Goal: Information Seeking & Learning: Check status

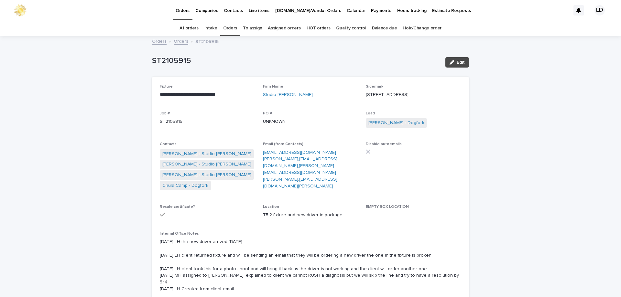
click at [235, 29] on link "Orders" at bounding box center [230, 28] width 14 height 15
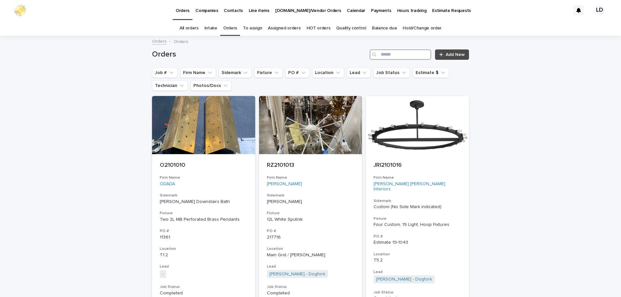
click at [405, 56] on input "Search" at bounding box center [399, 54] width 61 height 10
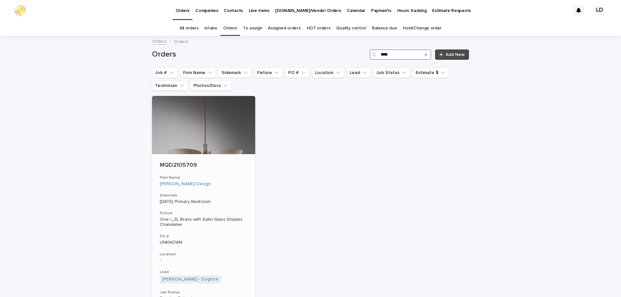
type input "****"
click at [226, 177] on h3 "Firm Name" at bounding box center [204, 177] width 88 height 5
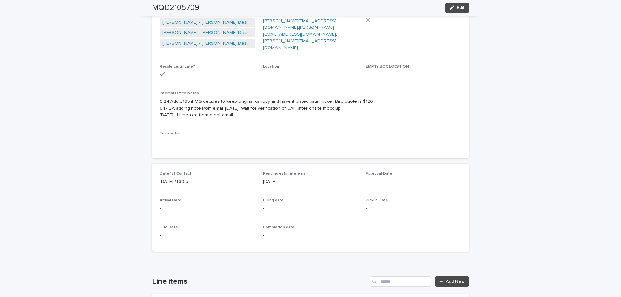
scroll to position [32, 0]
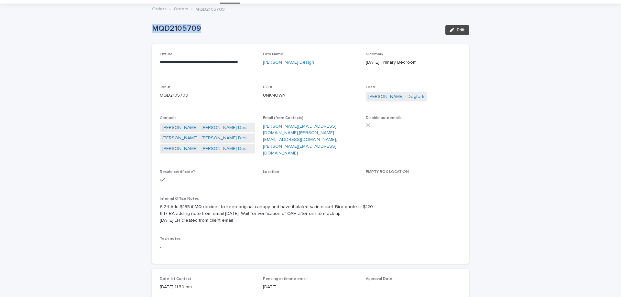
drag, startPoint x: 209, startPoint y: 30, endPoint x: 151, endPoint y: 28, distance: 58.5
copy p "MQD2105709"
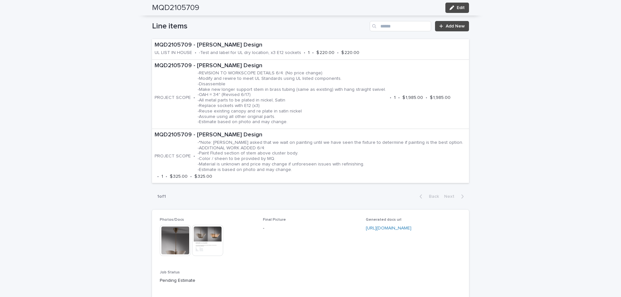
scroll to position [356, 0]
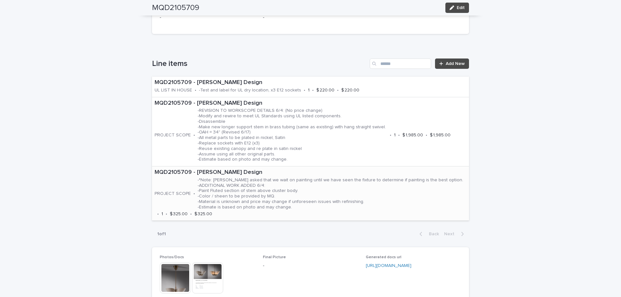
click at [337, 190] on p "-*Note: [PERSON_NAME] asked that we wait on painting until we have seen the fix…" at bounding box center [330, 193] width 267 height 33
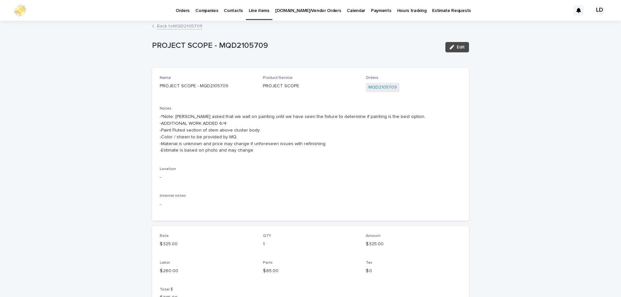
click at [170, 26] on link "Back to MQD2105709" at bounding box center [180, 25] width 46 height 7
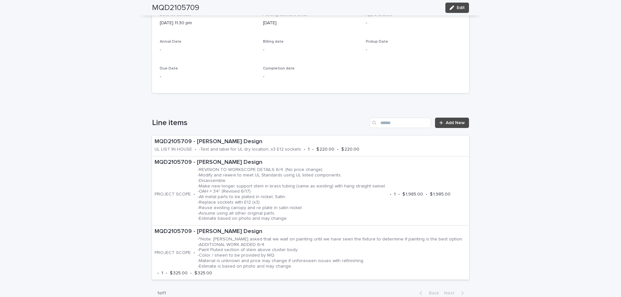
scroll to position [312, 0]
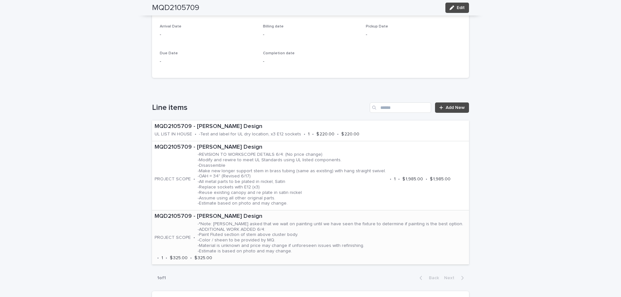
click at [323, 215] on p "MQD2105709 - [PERSON_NAME] Design" at bounding box center [310, 216] width 312 height 7
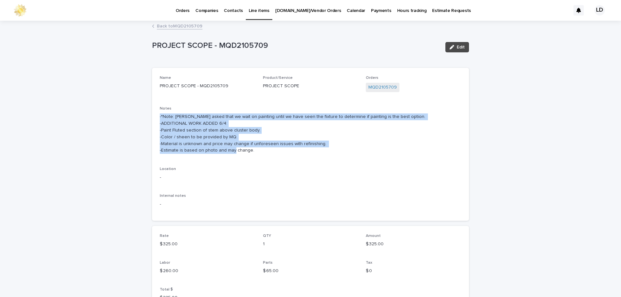
drag, startPoint x: 155, startPoint y: 114, endPoint x: 338, endPoint y: 157, distance: 187.3
click at [338, 157] on div "Name PROJECT SCOPE - MQD2105709 Product/Service PROJECT SCOPE Orders MQD2105709…" at bounding box center [310, 144] width 317 height 153
click at [538, 119] on div "Loading... Saving… Loading... Saving… PROJECT SCOPE - MQD2105709 Edit PROJECT S…" at bounding box center [310, 205] width 621 height 369
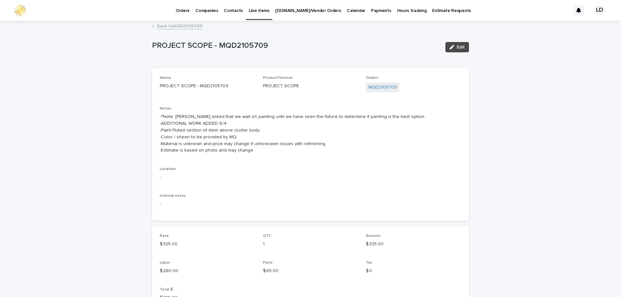
click at [166, 27] on link "Back to MQD2105709" at bounding box center [180, 25] width 46 height 7
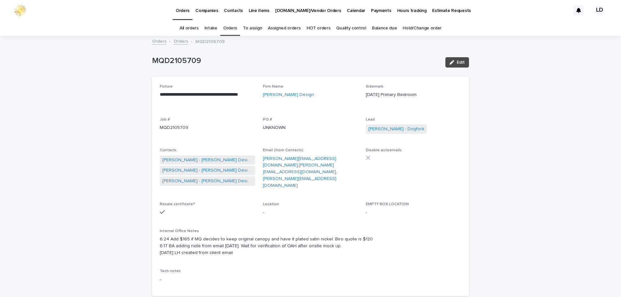
scroll to position [21, 0]
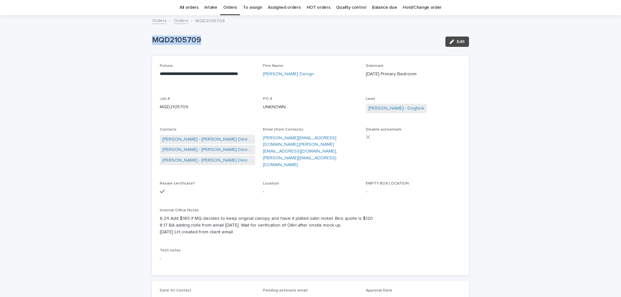
drag, startPoint x: 206, startPoint y: 43, endPoint x: 142, endPoint y: 49, distance: 64.6
copy p "MQD2105709"
drag, startPoint x: 155, startPoint y: 72, endPoint x: 230, endPoint y: 86, distance: 76.1
click at [231, 89] on div "**********" at bounding box center [310, 165] width 317 height 219
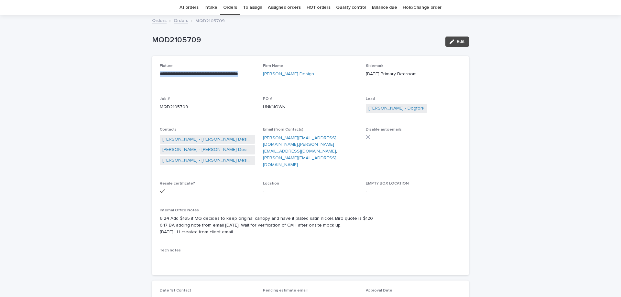
copy p "**********"
click at [463, 41] on button "Edit" at bounding box center [457, 42] width 24 height 10
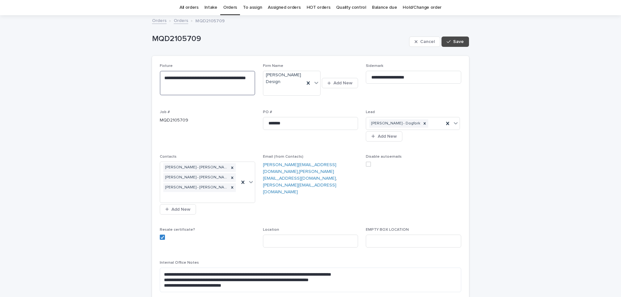
click at [180, 77] on textarea "**********" at bounding box center [207, 83] width 95 height 25
type textarea "**********"
click at [453, 40] on span "Save" at bounding box center [458, 41] width 11 height 5
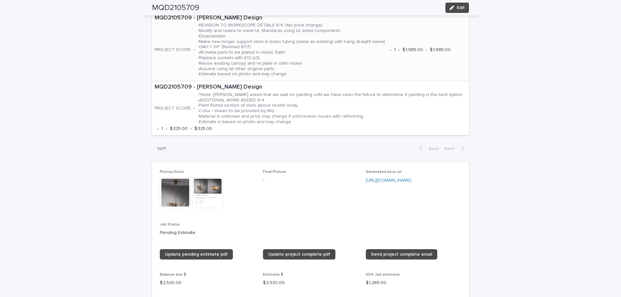
scroll to position [570, 0]
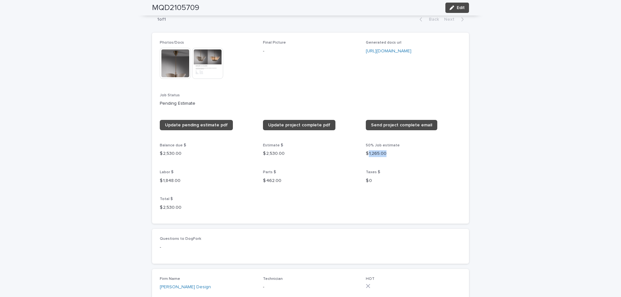
drag, startPoint x: 366, startPoint y: 151, endPoint x: 388, endPoint y: 155, distance: 23.1
click at [388, 155] on div "50% Job estimate $ 1,265.00" at bounding box center [413, 152] width 95 height 19
copy p "1,265.00"
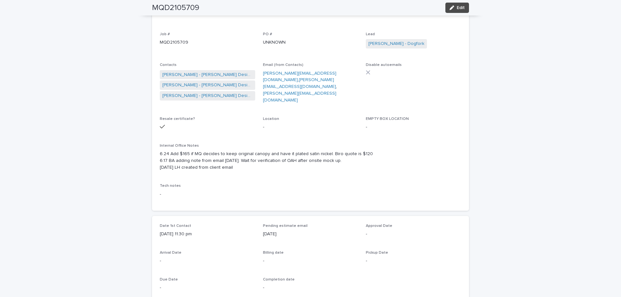
scroll to position [0, 0]
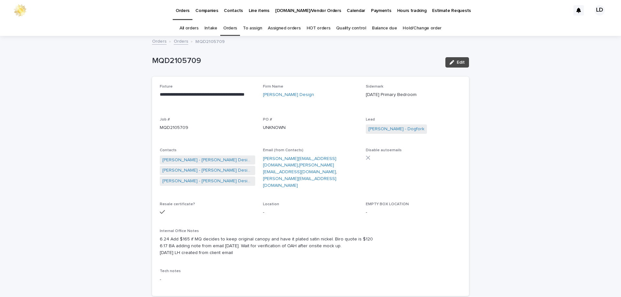
click at [228, 27] on link "Orders" at bounding box center [230, 28] width 14 height 15
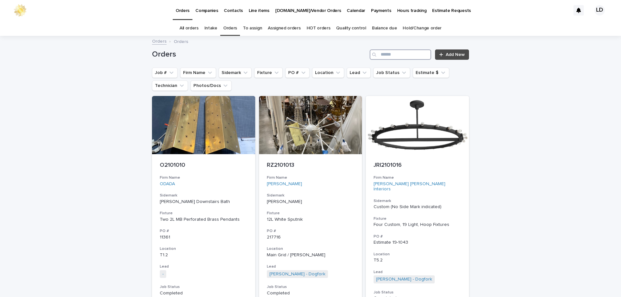
click at [399, 54] on input "Search" at bounding box center [399, 54] width 61 height 10
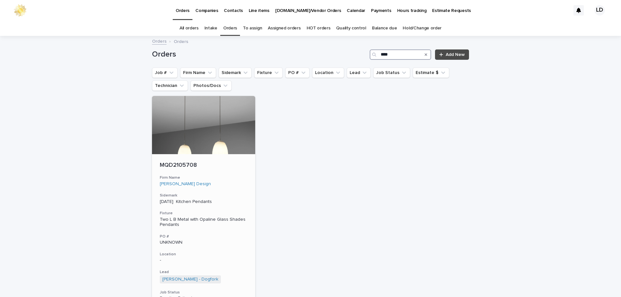
type input "****"
click at [244, 188] on div "MQD2105708 Firm Name [PERSON_NAME] Design Sidemark [DATE] Kitchen Pendants Fixt…" at bounding box center [203, 249] width 103 height 190
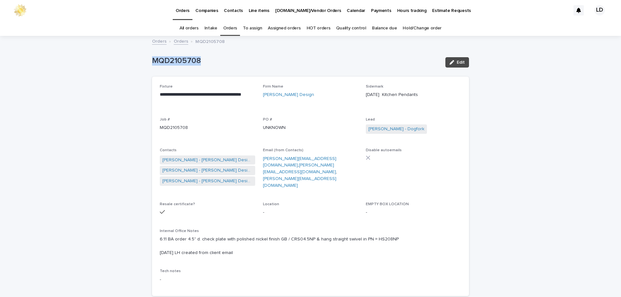
drag, startPoint x: 212, startPoint y: 60, endPoint x: 135, endPoint y: 57, distance: 77.0
copy p "MQD2105708"
drag, startPoint x: 157, startPoint y: 93, endPoint x: 229, endPoint y: 97, distance: 72.2
click at [240, 100] on div "**********" at bounding box center [310, 186] width 317 height 219
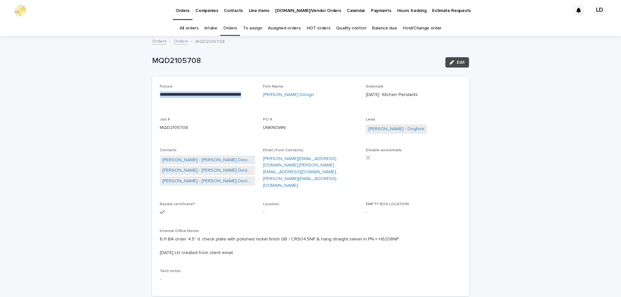
copy p "**********"
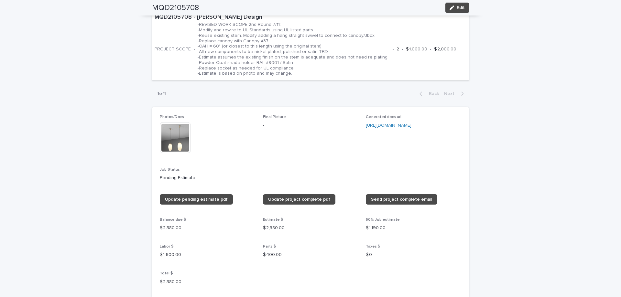
scroll to position [452, 0]
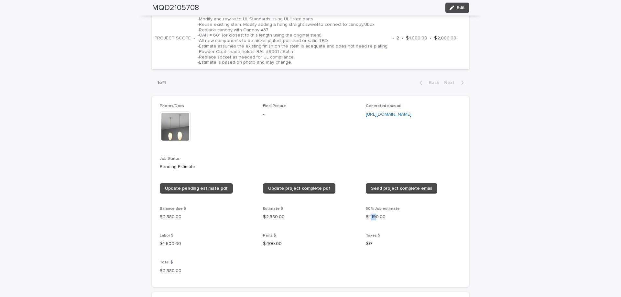
drag, startPoint x: 367, startPoint y: 215, endPoint x: 374, endPoint y: 214, distance: 6.2
click at [374, 214] on p "$ 1,190.00" at bounding box center [413, 217] width 95 height 7
drag, startPoint x: 373, startPoint y: 214, endPoint x: 369, endPoint y: 215, distance: 3.9
click at [373, 214] on p "$ 1,190.00" at bounding box center [413, 217] width 95 height 7
click at [370, 215] on p "$ 1,190.00" at bounding box center [413, 217] width 95 height 7
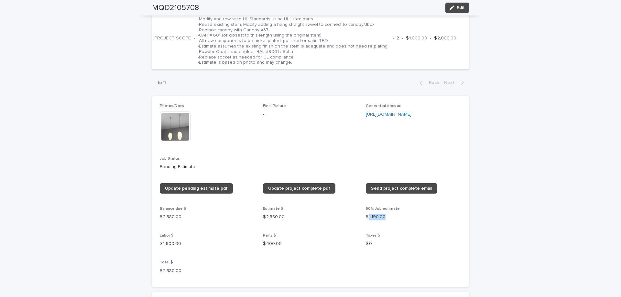
drag, startPoint x: 366, startPoint y: 215, endPoint x: 389, endPoint y: 215, distance: 22.9
click at [394, 215] on p "$ 1,190.00" at bounding box center [413, 217] width 95 height 7
copy p "1,190.00"
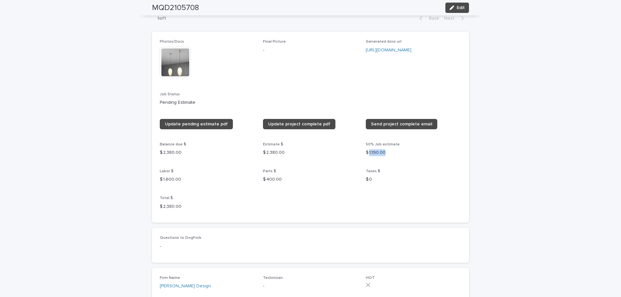
scroll to position [517, 0]
click at [526, 171] on div "**********" at bounding box center [310, 91] width 621 height 1144
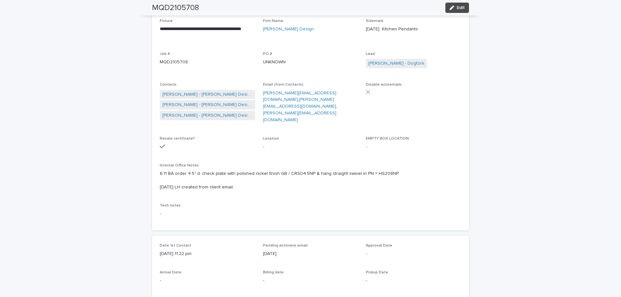
scroll to position [0, 0]
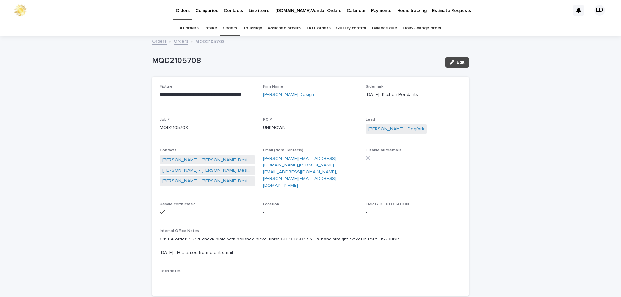
click at [231, 29] on link "Orders" at bounding box center [230, 28] width 14 height 15
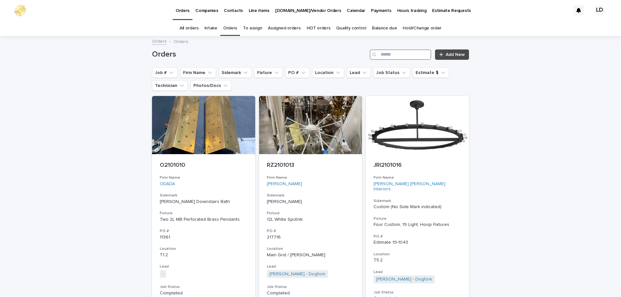
click at [391, 57] on input "Search" at bounding box center [399, 54] width 61 height 10
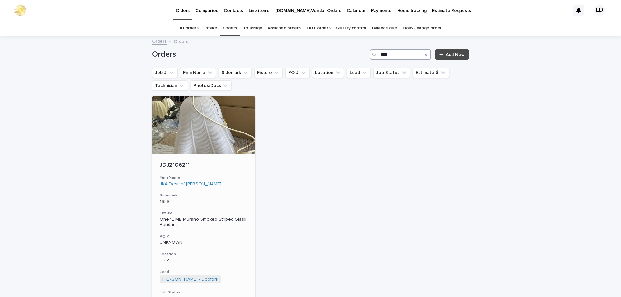
type input "****"
click at [237, 188] on div "JDJ2106211 Firm Name JKA Design/ [PERSON_NAME] Sidemark 16LS Fixture One 1L MB …" at bounding box center [203, 250] width 103 height 193
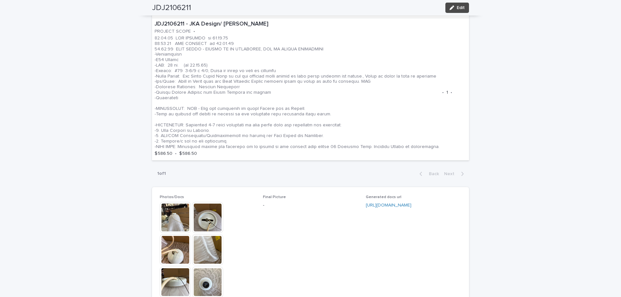
scroll to position [420, 0]
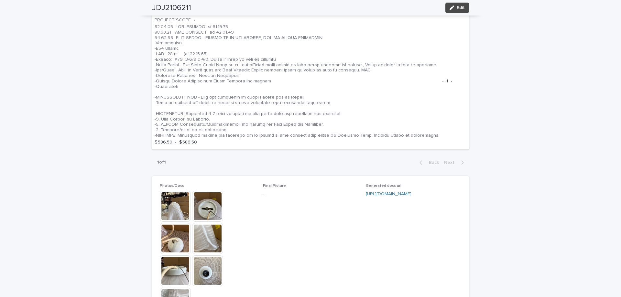
click at [200, 214] on img at bounding box center [207, 206] width 31 height 31
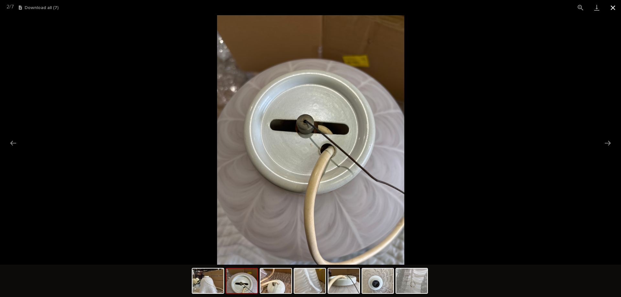
click at [614, 8] on button "Close gallery" at bounding box center [612, 7] width 16 height 15
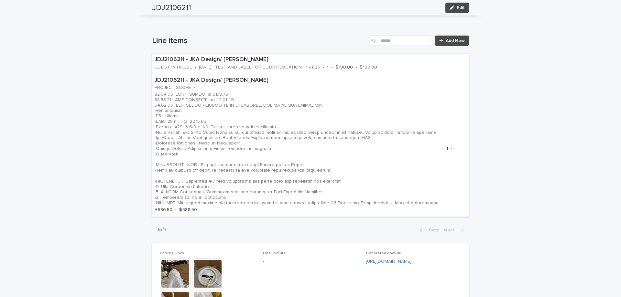
scroll to position [356, 0]
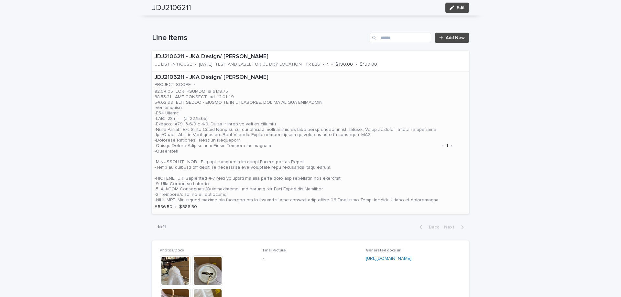
click at [351, 108] on p at bounding box center [296, 146] width 285 height 114
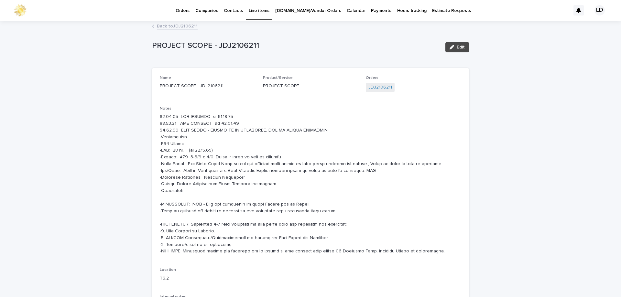
click at [179, 26] on link "Back to JDJ2106211" at bounding box center [177, 25] width 41 height 7
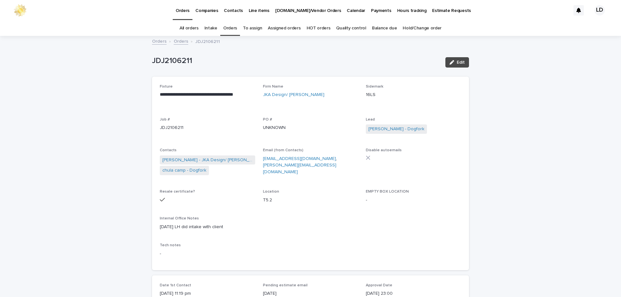
scroll to position [21, 0]
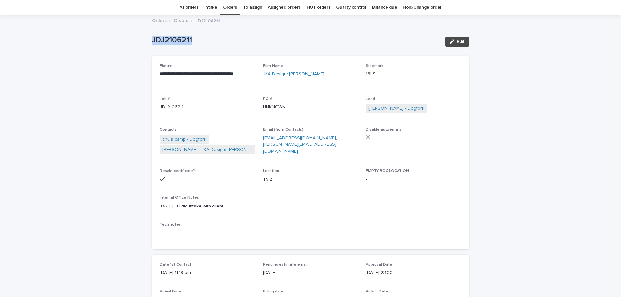
drag, startPoint x: 198, startPoint y: 37, endPoint x: 160, endPoint y: 44, distance: 38.8
copy p "JDJ2106211"
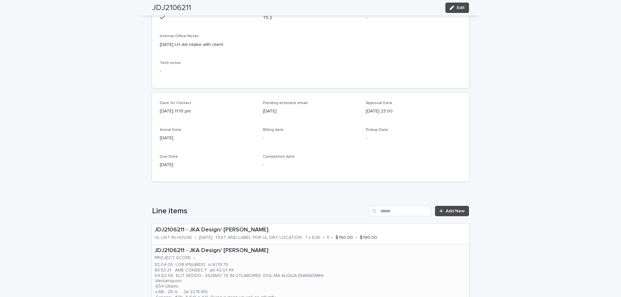
scroll to position [85, 0]
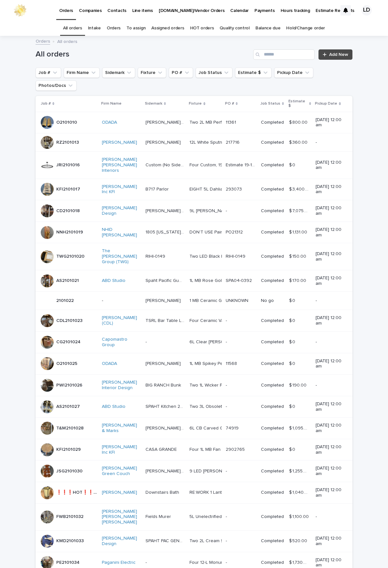
click at [118, 27] on link "Orders" at bounding box center [114, 28] width 14 height 15
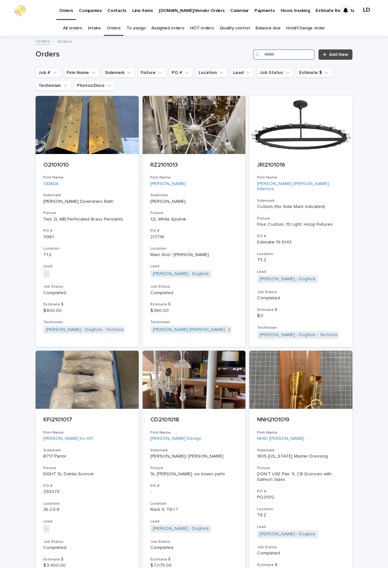
click at [280, 57] on input "Search" at bounding box center [283, 54] width 61 height 10
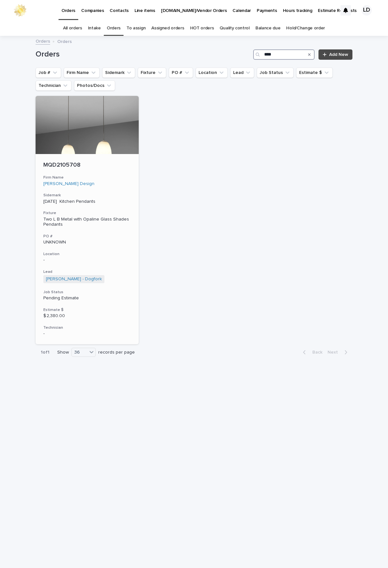
type input "****"
click at [127, 193] on div "MQD2105708 Firm Name [PERSON_NAME] Design Sidemark [DATE] Kitchen Pendants Fixt…" at bounding box center [87, 249] width 103 height 190
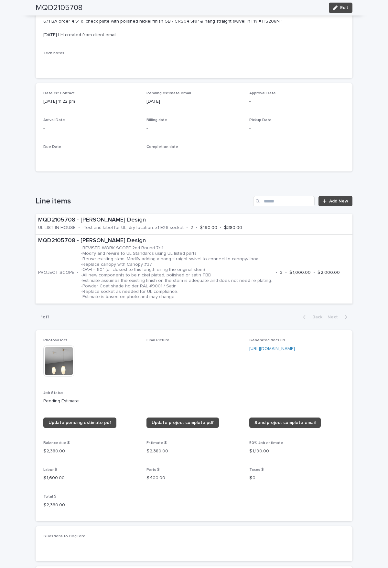
scroll to position [226, 0]
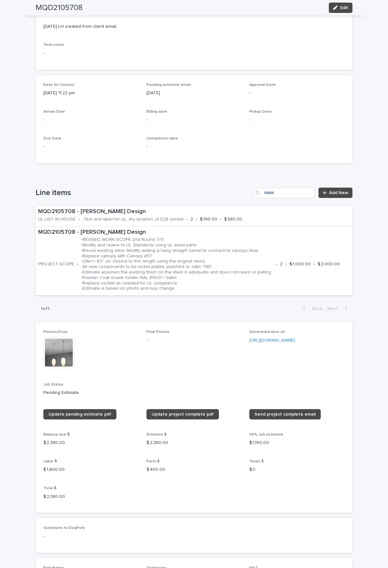
click at [52, 347] on img at bounding box center [58, 352] width 31 height 31
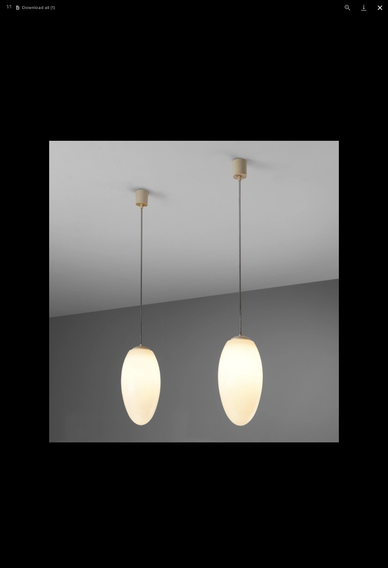
click at [377, 8] on button "Close gallery" at bounding box center [380, 7] width 16 height 15
